Goal: Book appointment/travel/reservation

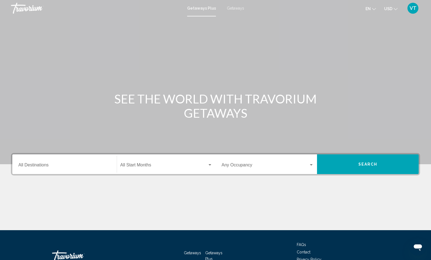
click at [96, 169] on input "Destination All Destinations" at bounding box center [64, 166] width 92 height 5
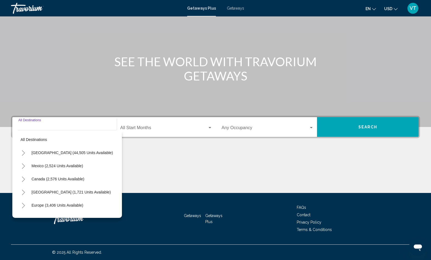
scroll to position [96, 0]
click at [25, 203] on icon "Toggle Europe (3,406 units available)" at bounding box center [23, 205] width 4 height 5
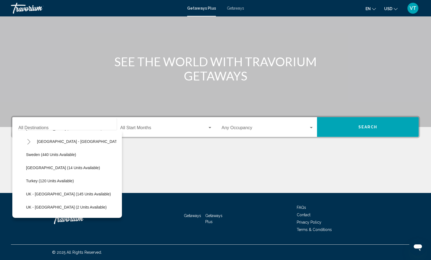
scroll to position [223, 0]
click at [74, 178] on span "Turkey (120 units available)" at bounding box center [50, 180] width 48 height 4
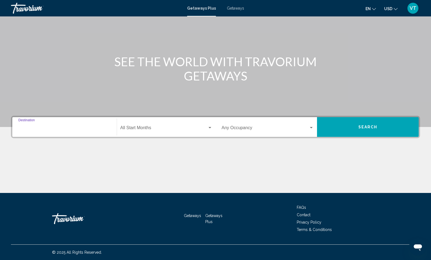
type input "**********"
click at [171, 127] on span "Search widget" at bounding box center [163, 129] width 87 height 5
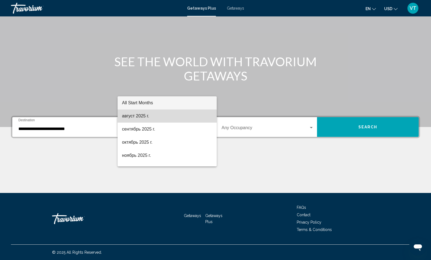
click at [146, 120] on span "август 2025 г." at bounding box center [167, 116] width 90 height 13
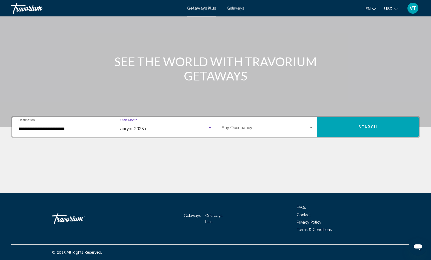
click at [354, 117] on button "Search" at bounding box center [368, 127] width 102 height 20
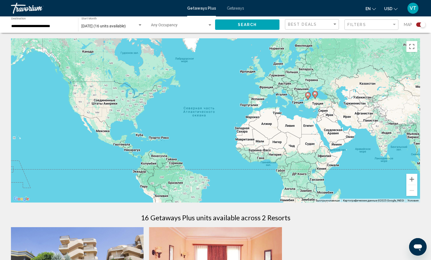
click at [59, 29] on input "**********" at bounding box center [41, 26] width 61 height 4
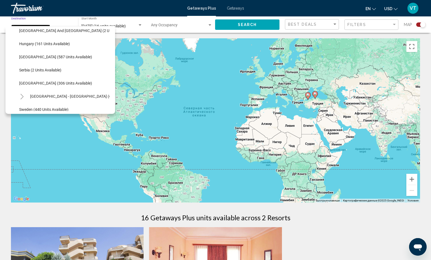
scroll to position [163, 0]
click at [72, 86] on span "[GEOGRAPHIC_DATA] (306 units available)" at bounding box center [55, 83] width 73 height 4
type input "**********"
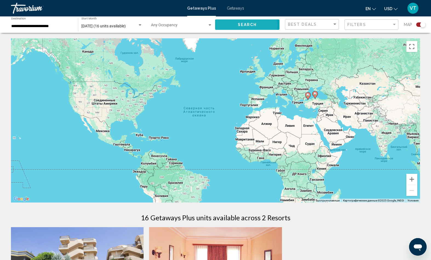
click at [240, 27] on span "Search" at bounding box center [247, 25] width 19 height 4
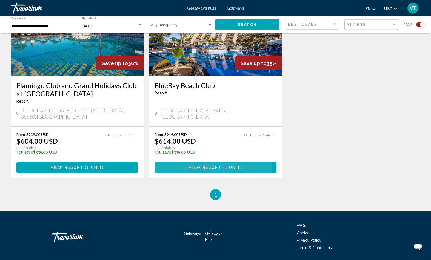
scroll to position [432, 0]
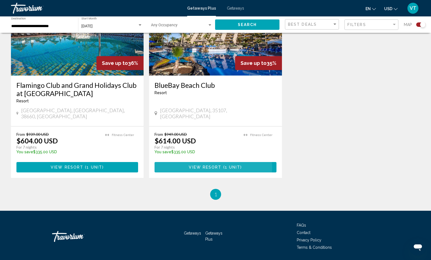
click at [210, 170] on span "View Resort" at bounding box center [205, 168] width 33 height 4
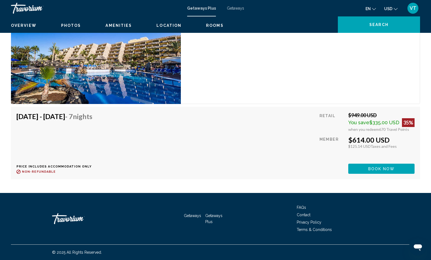
scroll to position [1027, 0]
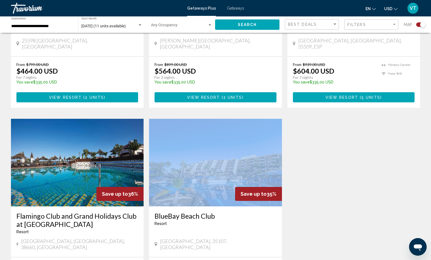
scroll to position [280, 0]
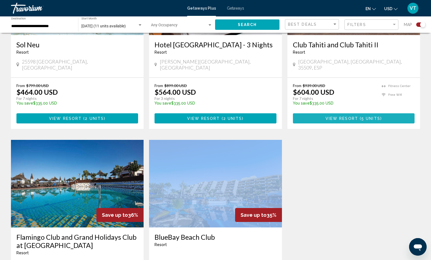
click at [365, 121] on span "5 units" at bounding box center [371, 118] width 19 height 4
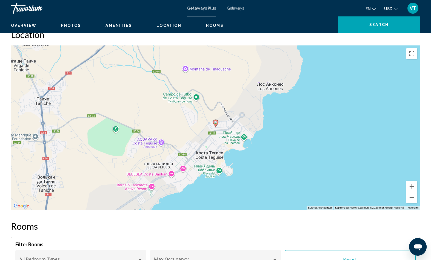
scroll to position [638, 0]
